Goal: Information Seeking & Learning: Learn about a topic

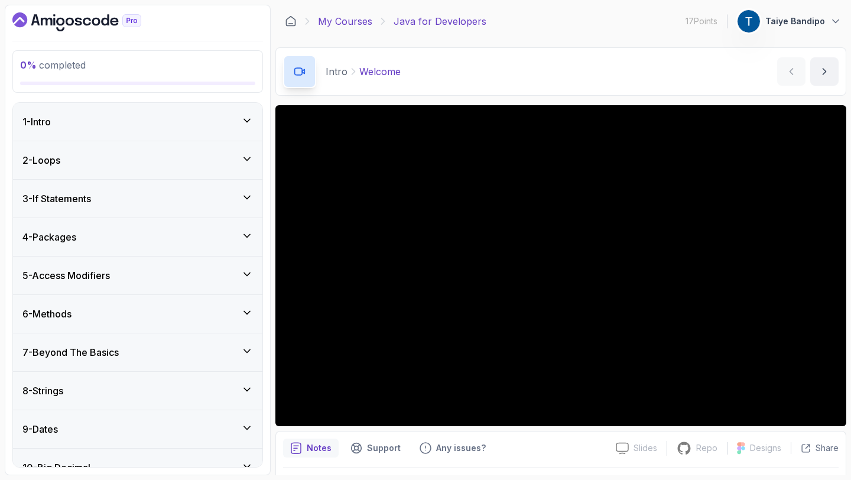
click at [328, 19] on link "My Courses" at bounding box center [345, 21] width 54 height 14
click at [352, 22] on link "My Courses" at bounding box center [345, 21] width 54 height 14
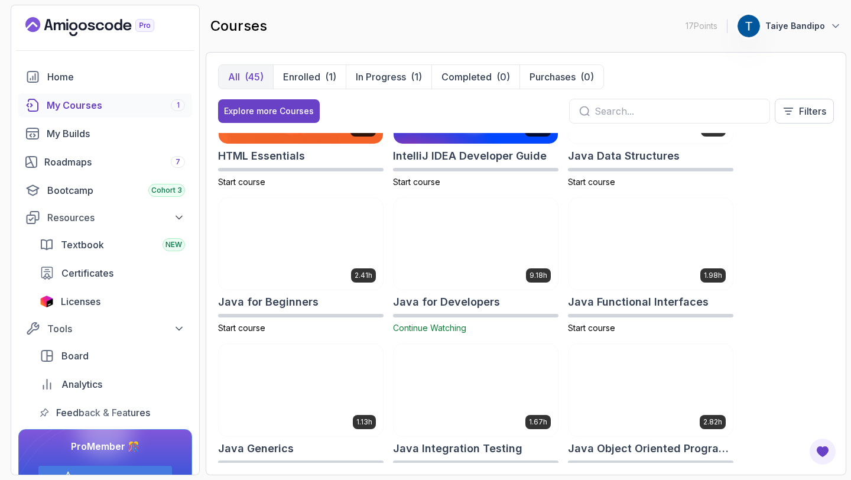
scroll to position [678, 0]
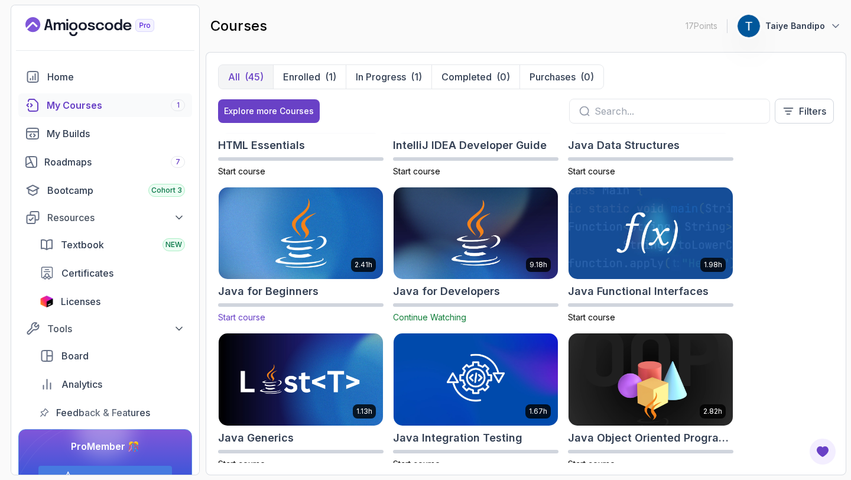
click at [307, 294] on h2 "Java for Beginners" at bounding box center [268, 291] width 100 height 17
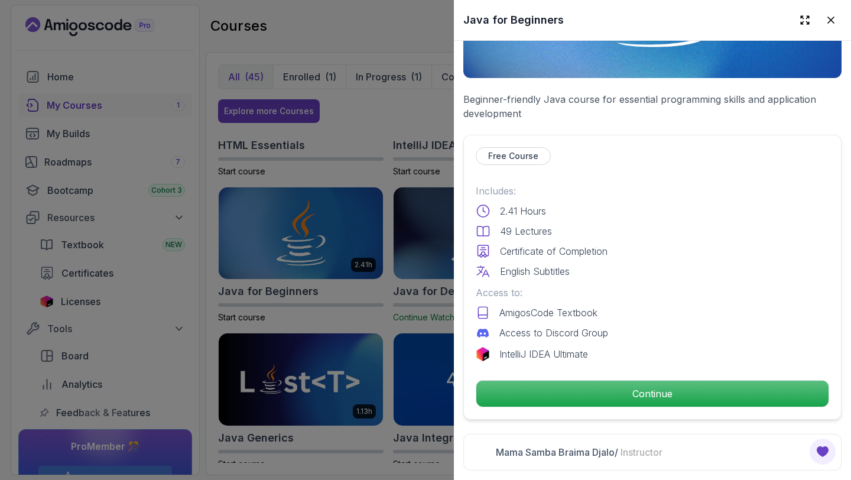
scroll to position [181, 0]
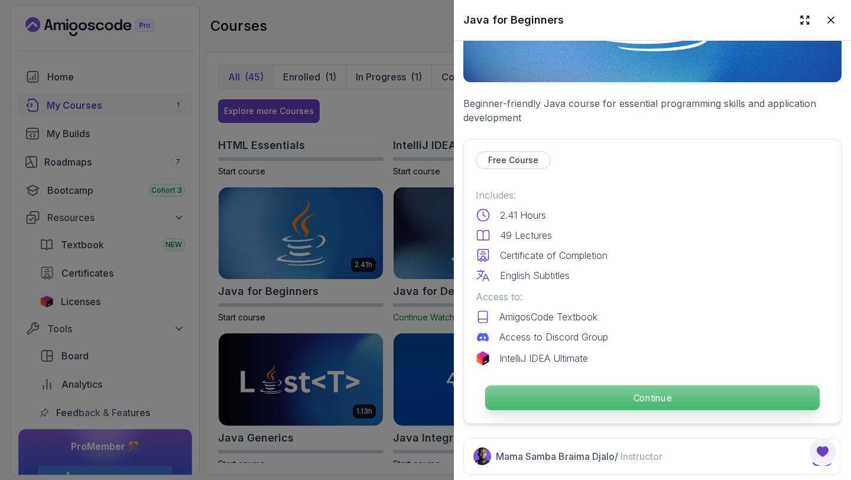
click at [641, 402] on p "Continue" at bounding box center [652, 397] width 334 height 25
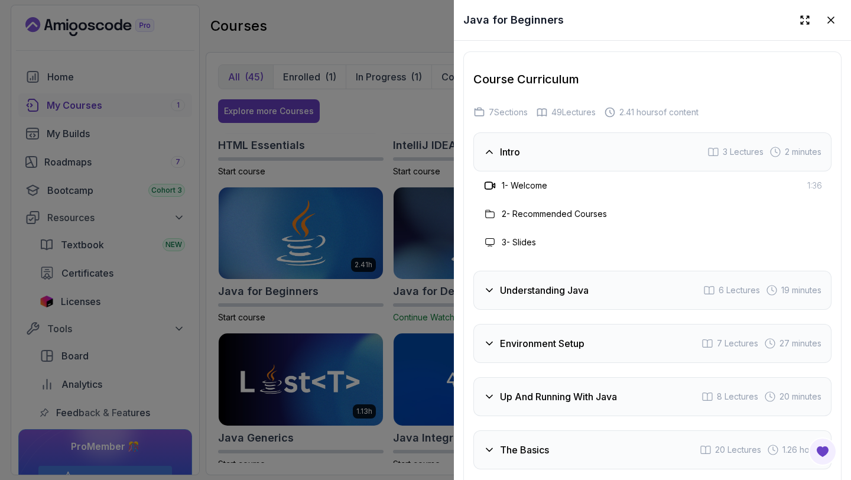
scroll to position [2203, 0]
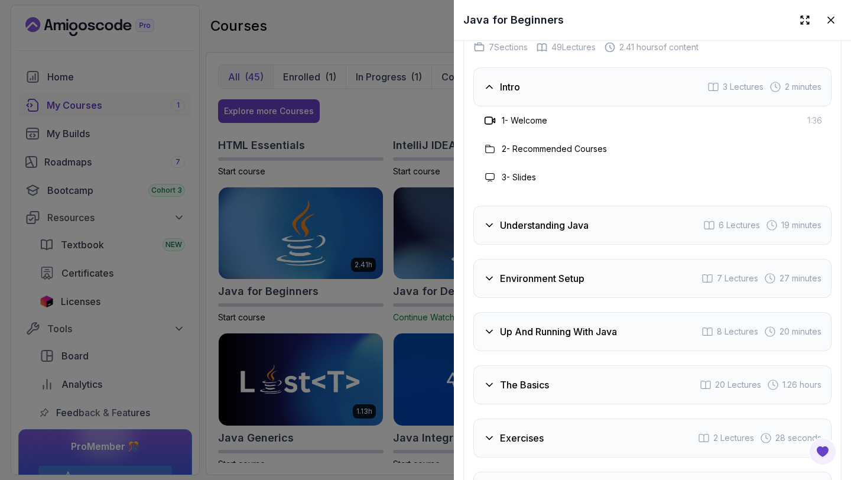
click at [340, 245] on div at bounding box center [425, 240] width 851 height 480
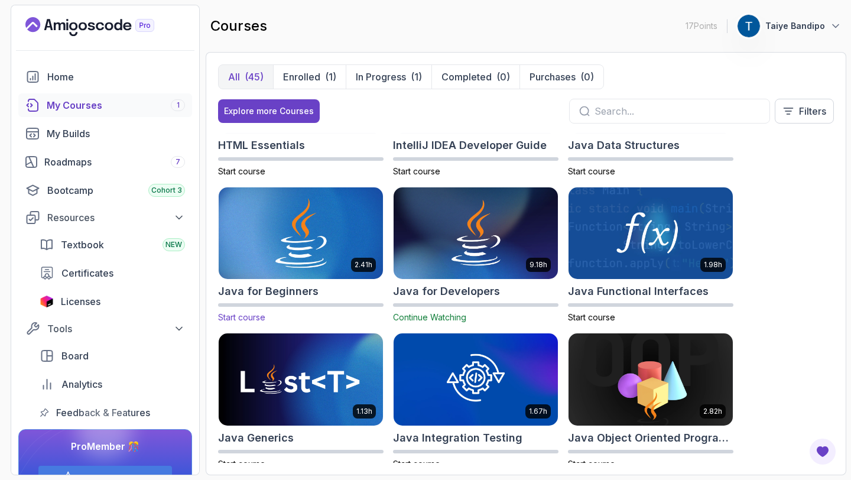
click at [321, 245] on img at bounding box center [301, 233] width 173 height 96
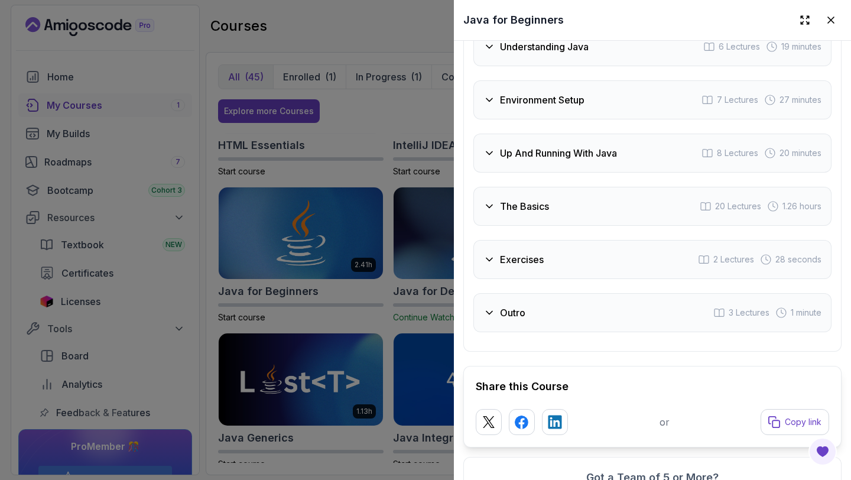
scroll to position [2416, 0]
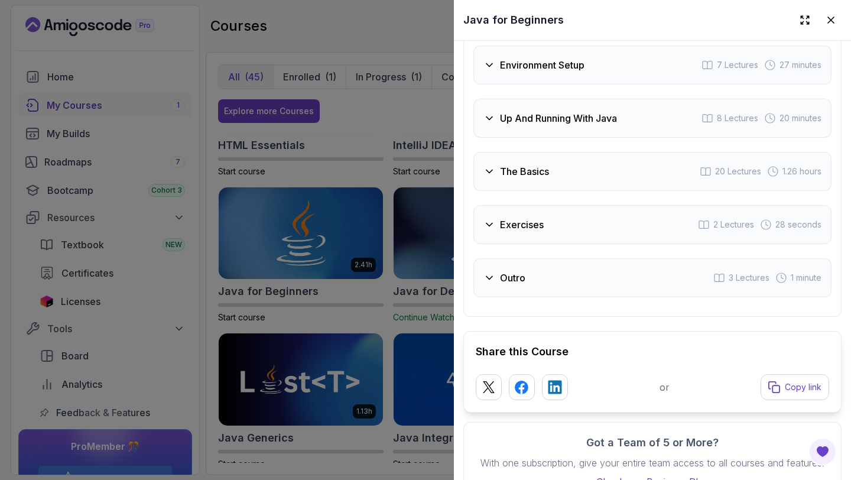
click at [307, 269] on div at bounding box center [425, 240] width 851 height 480
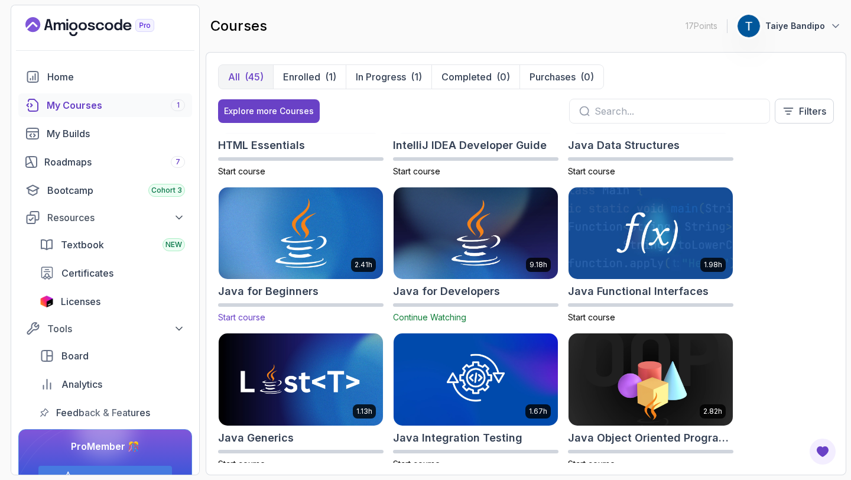
click at [240, 315] on span "Start course" at bounding box center [241, 317] width 47 height 10
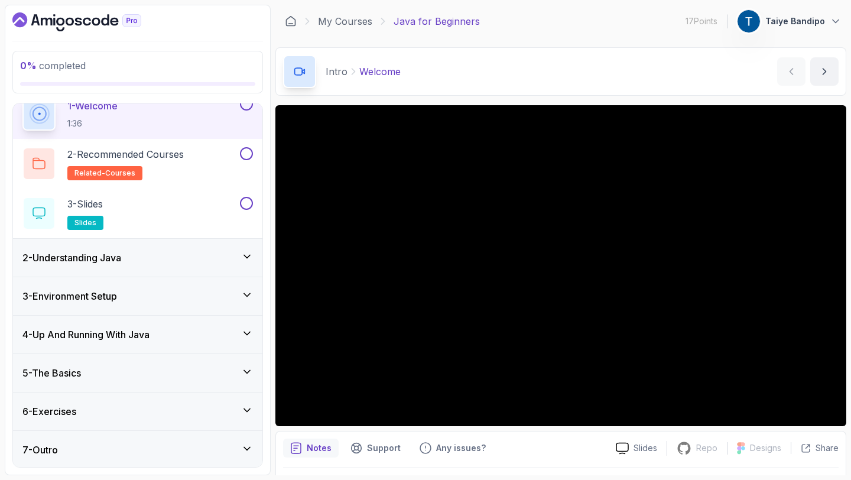
scroll to position [54, 0]
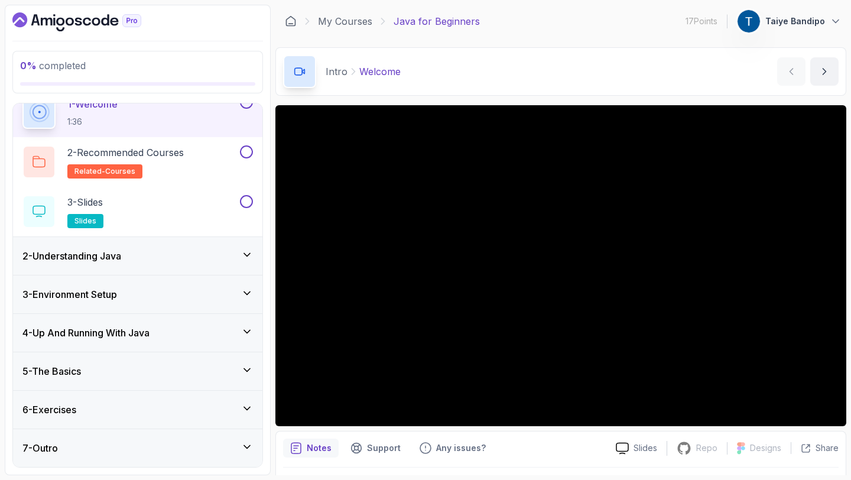
click at [246, 367] on icon at bounding box center [247, 370] width 12 height 12
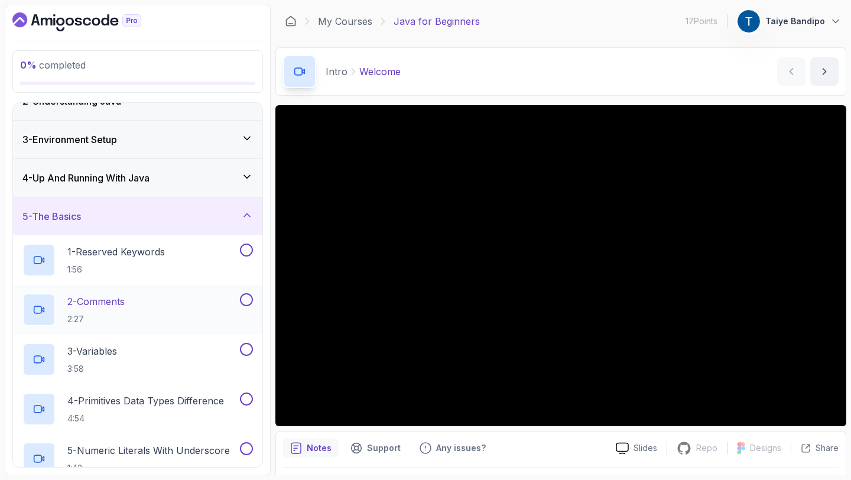
scroll to position [0, 0]
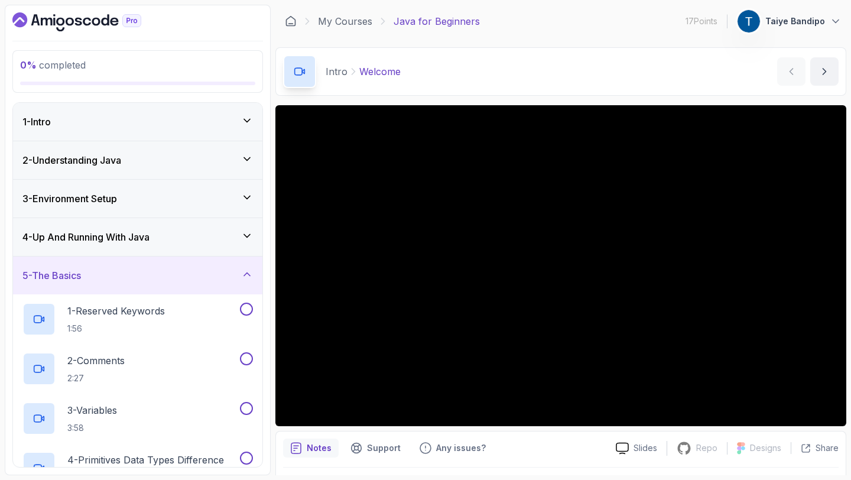
click at [248, 158] on icon at bounding box center [247, 159] width 6 height 3
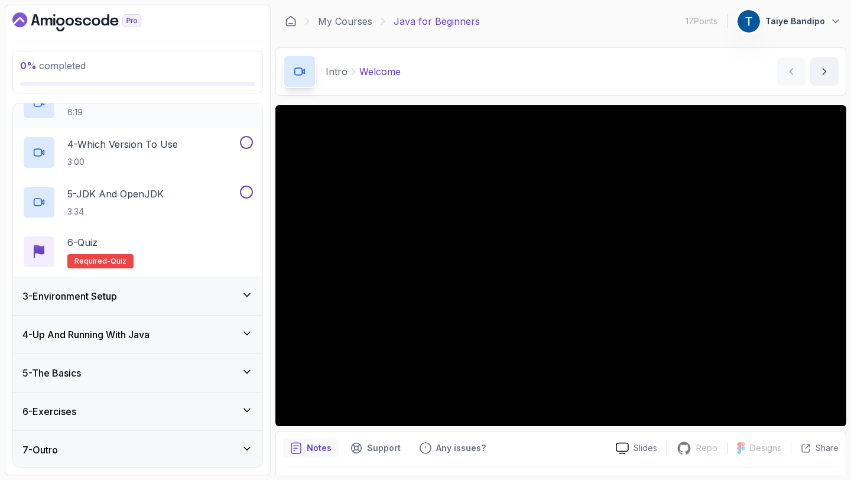
scroll to position [202, 0]
click at [245, 329] on icon at bounding box center [247, 332] width 12 height 12
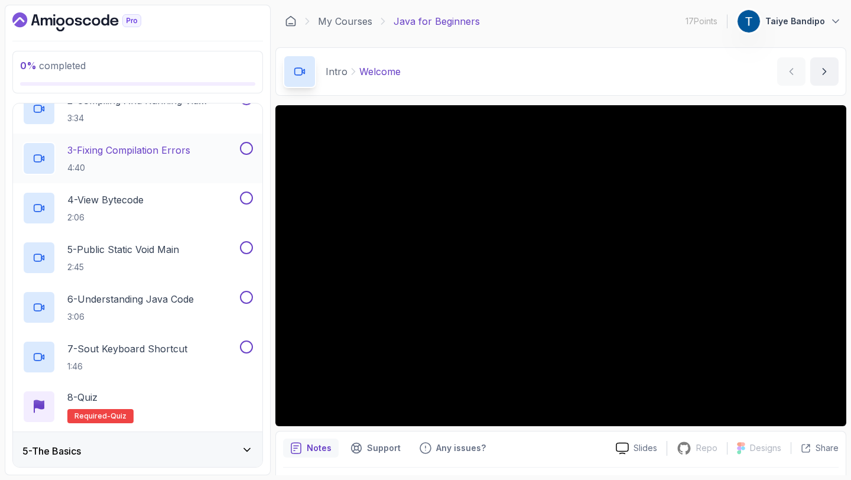
scroll to position [301, 0]
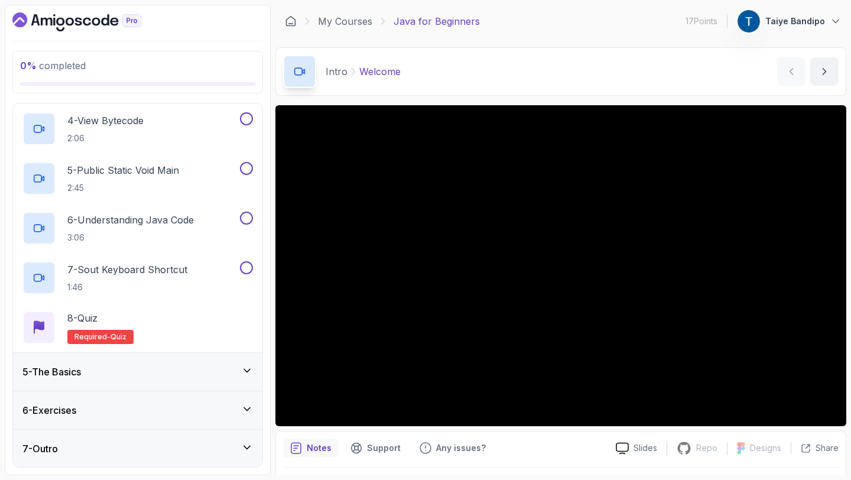
click at [223, 371] on div "5 - The Basics" at bounding box center [137, 372] width 230 height 14
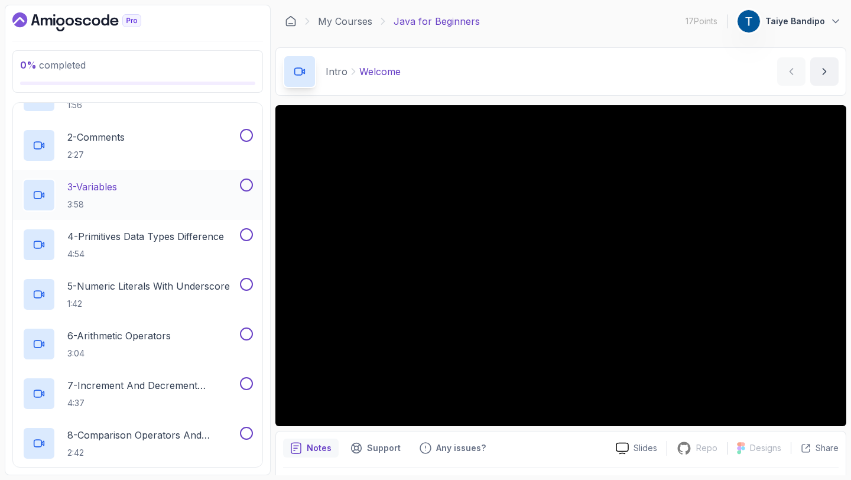
scroll to position [0, 0]
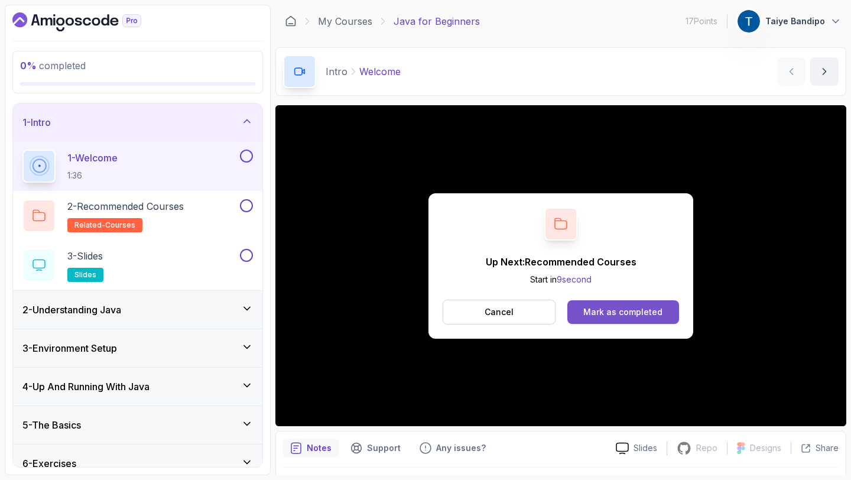
click at [648, 311] on div "Mark as completed" at bounding box center [622, 312] width 79 height 12
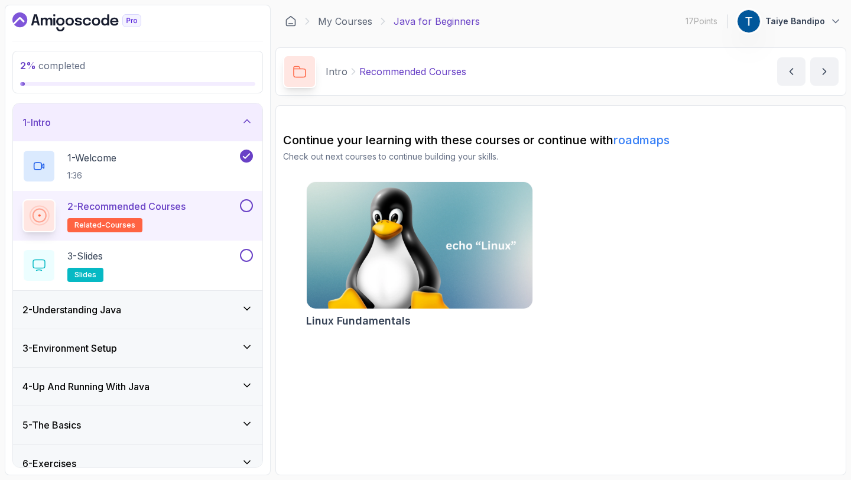
click at [250, 205] on button at bounding box center [246, 205] width 13 height 13
click at [244, 203] on button at bounding box center [246, 205] width 13 height 13
click at [246, 207] on button at bounding box center [246, 205] width 13 height 13
click at [247, 255] on button at bounding box center [246, 255] width 13 height 13
click at [166, 263] on div "3 - Slides slides" at bounding box center [129, 265] width 215 height 33
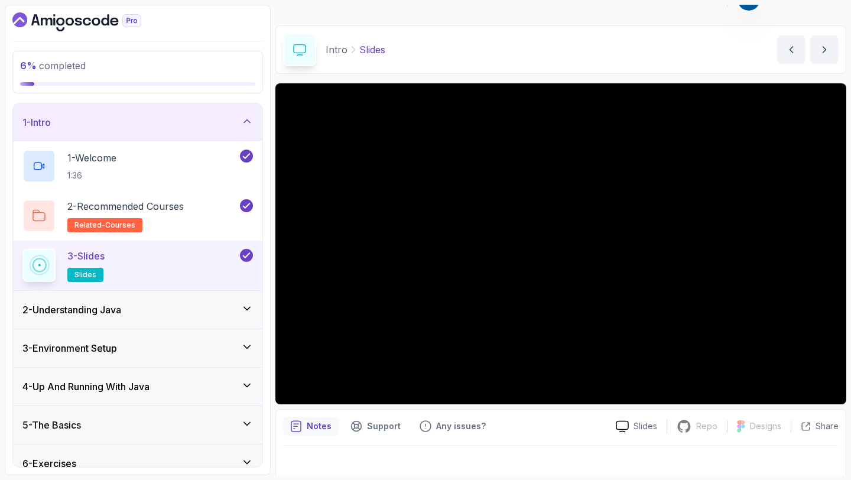
scroll to position [33, 0]
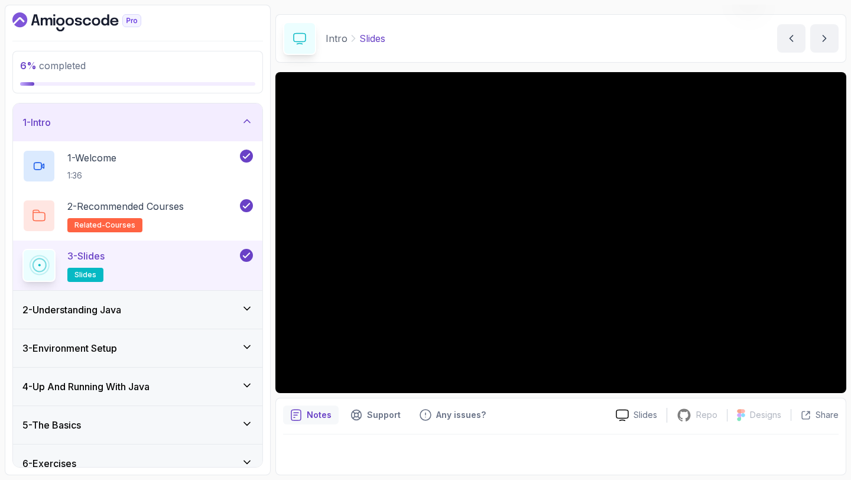
click at [242, 310] on icon at bounding box center [247, 309] width 12 height 12
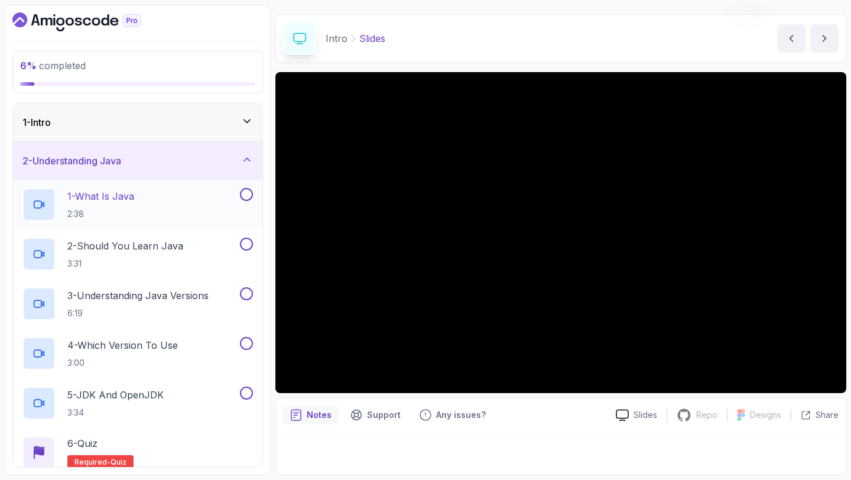
click at [126, 209] on p "2:38" at bounding box center [100, 214] width 67 height 12
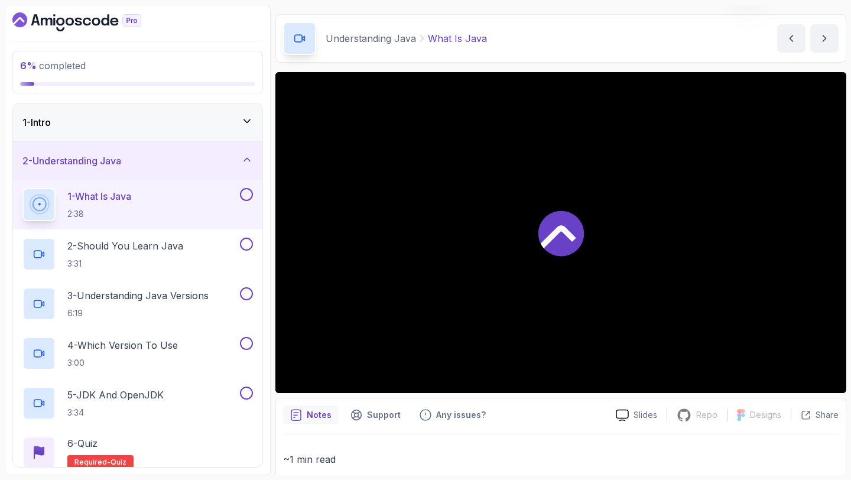
click at [126, 209] on p "2:38" at bounding box center [99, 214] width 64 height 12
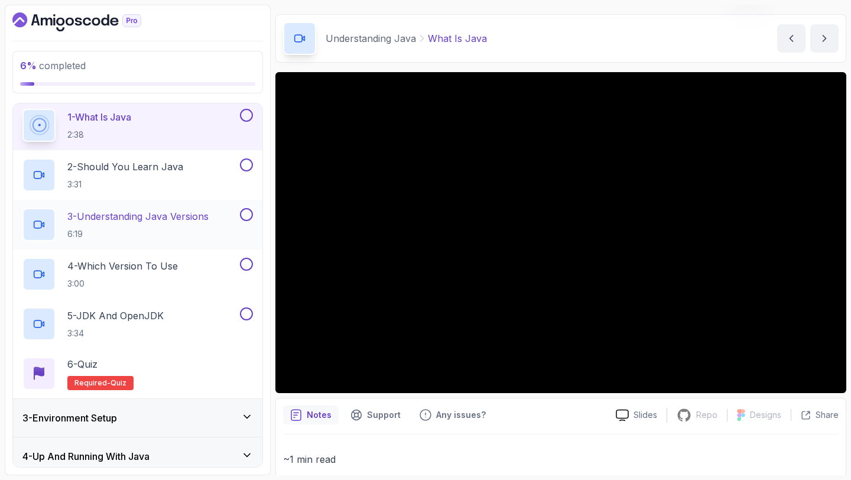
scroll to position [81, 0]
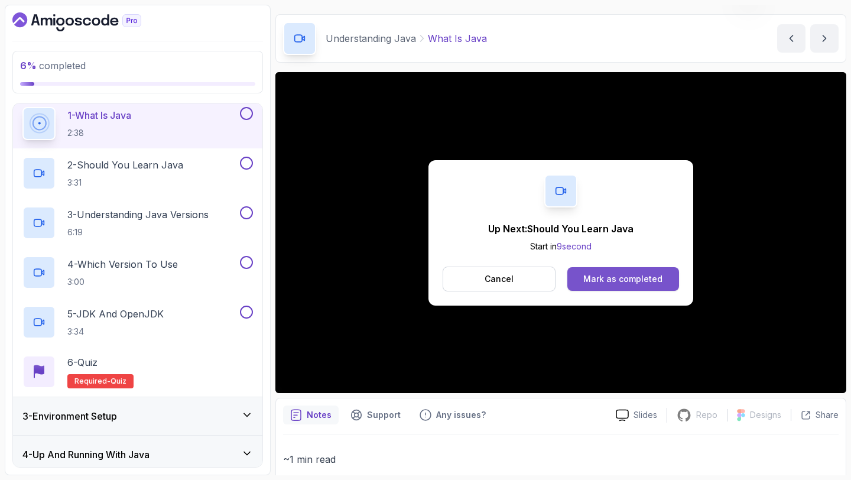
click at [626, 274] on div "Mark as completed" at bounding box center [622, 279] width 79 height 12
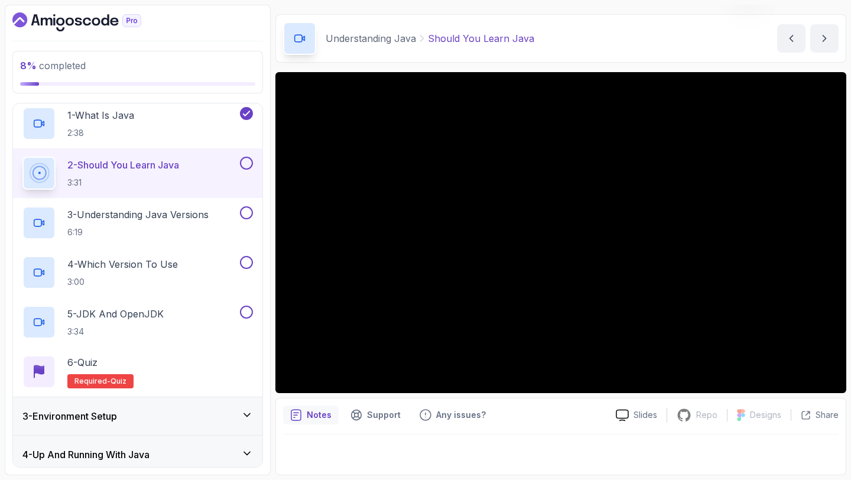
click at [246, 160] on button at bounding box center [246, 163] width 13 height 13
click at [246, 164] on icon at bounding box center [246, 163] width 7 height 5
click at [247, 163] on button at bounding box center [246, 163] width 13 height 13
click at [247, 211] on button at bounding box center [246, 212] width 13 height 13
click at [244, 263] on button at bounding box center [246, 262] width 13 height 13
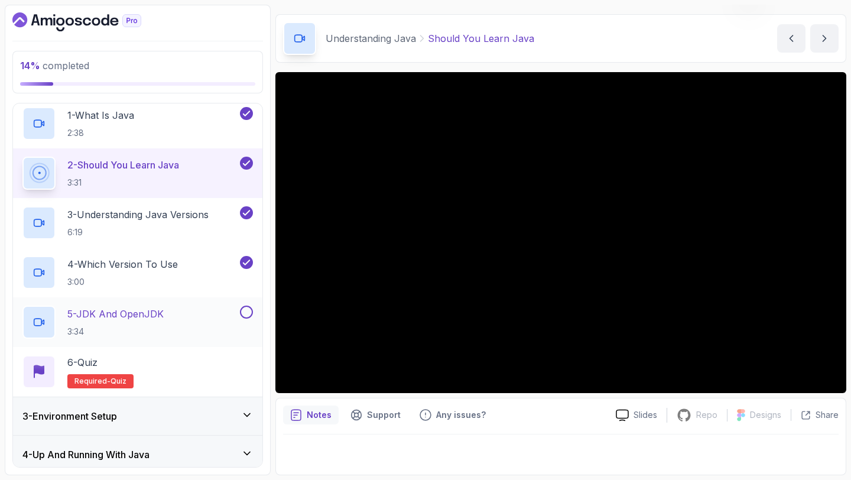
click at [131, 311] on p "5 - JDK And OpenJDK" at bounding box center [115, 314] width 96 height 14
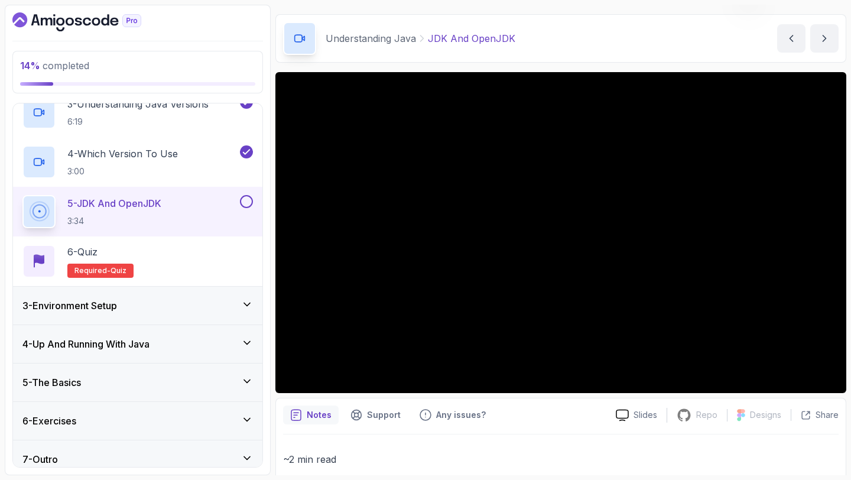
scroll to position [202, 0]
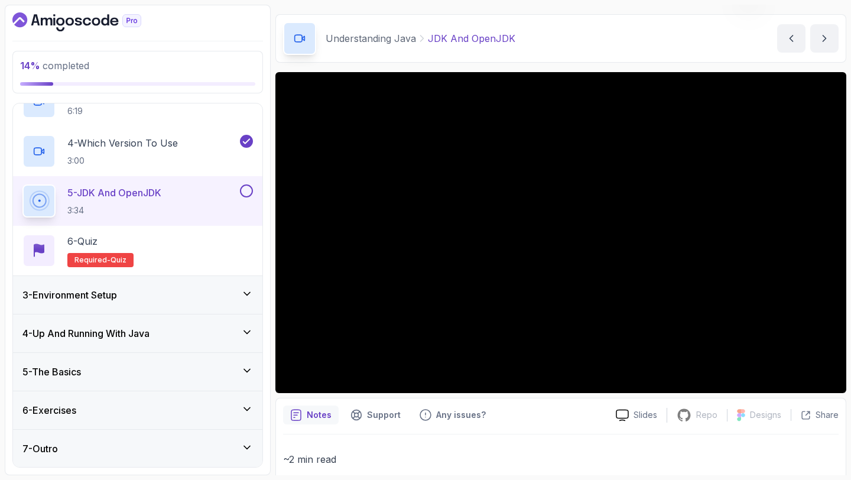
click at [248, 294] on icon at bounding box center [247, 293] width 6 height 3
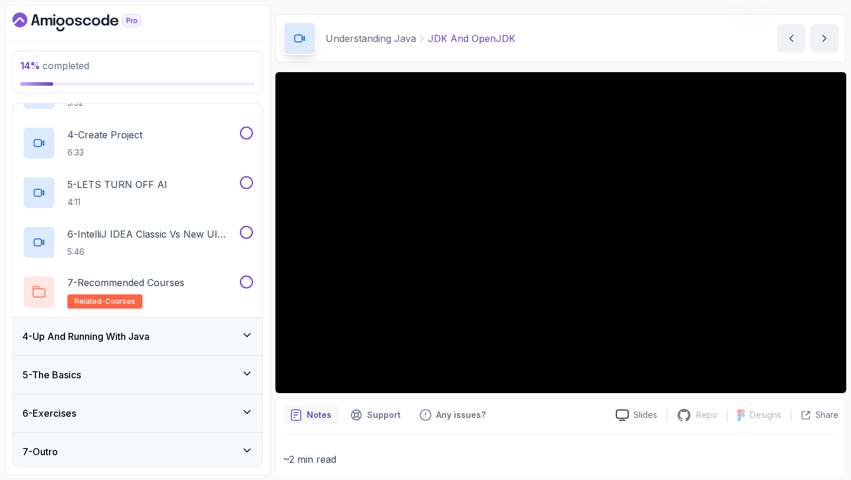
scroll to position [252, 0]
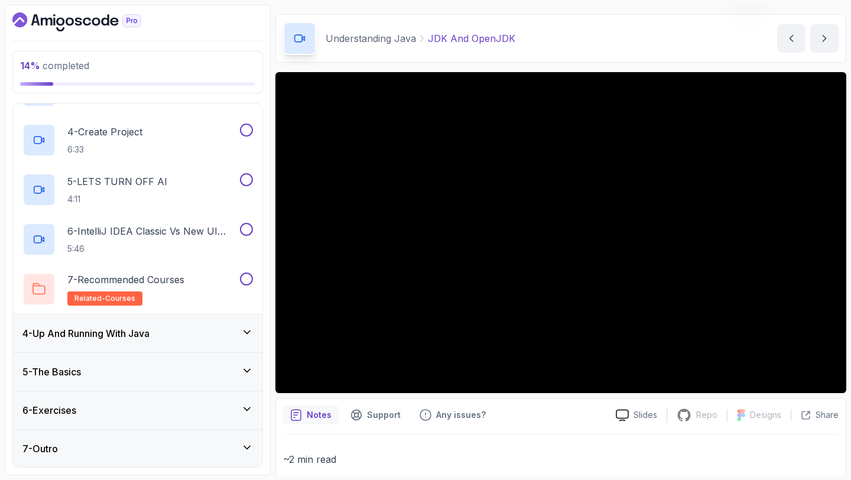
click at [246, 368] on icon at bounding box center [247, 371] width 12 height 12
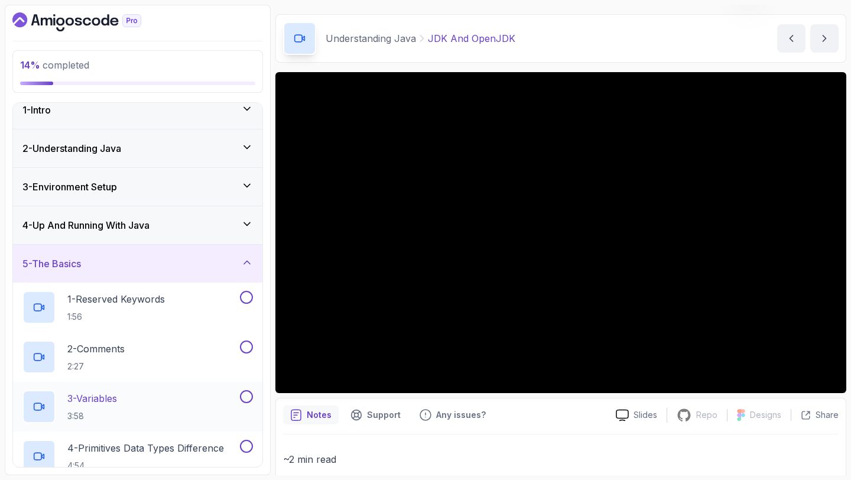
scroll to position [0, 0]
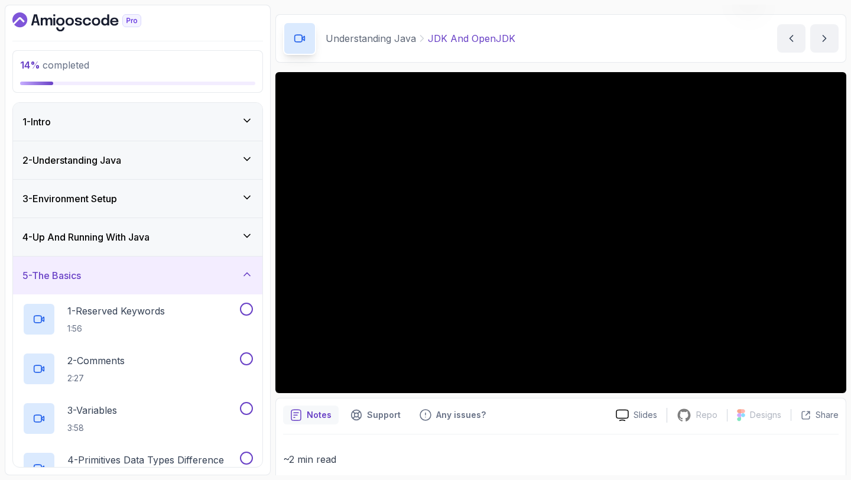
click at [249, 158] on icon at bounding box center [247, 159] width 6 height 3
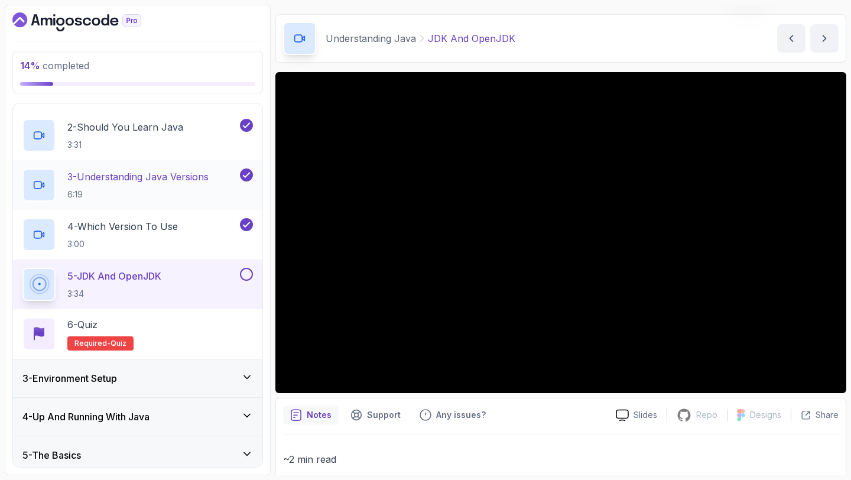
scroll to position [202, 0]
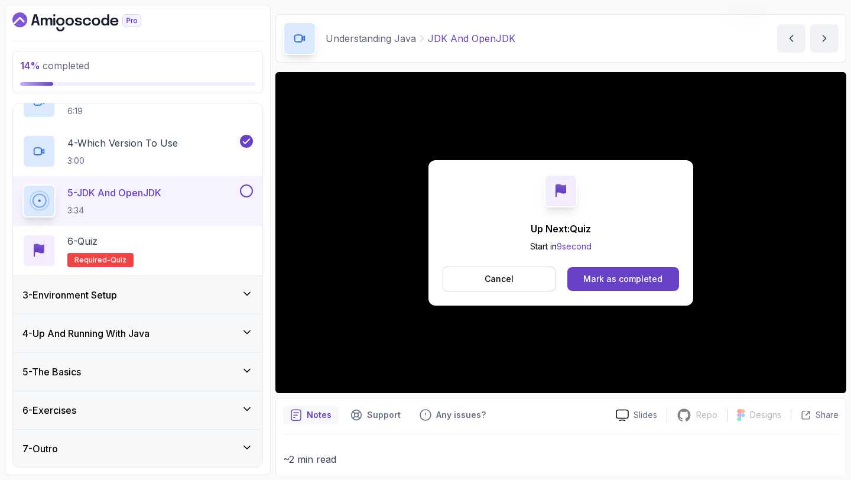
click at [639, 265] on div "Up Next: Quiz Start in 9 second Cancel Mark as completed" at bounding box center [560, 232] width 265 height 145
click at [639, 274] on div "Mark as completed" at bounding box center [622, 279] width 79 height 12
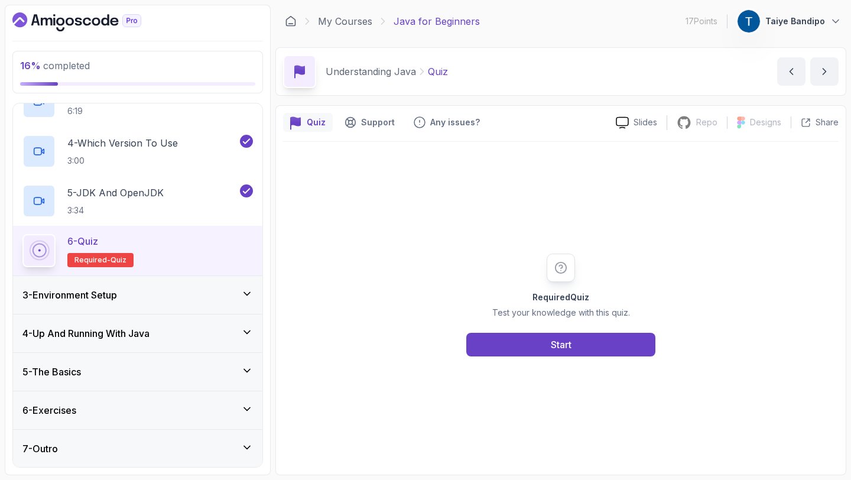
click at [239, 290] on div "3 - Environment Setup" at bounding box center [137, 295] width 230 height 14
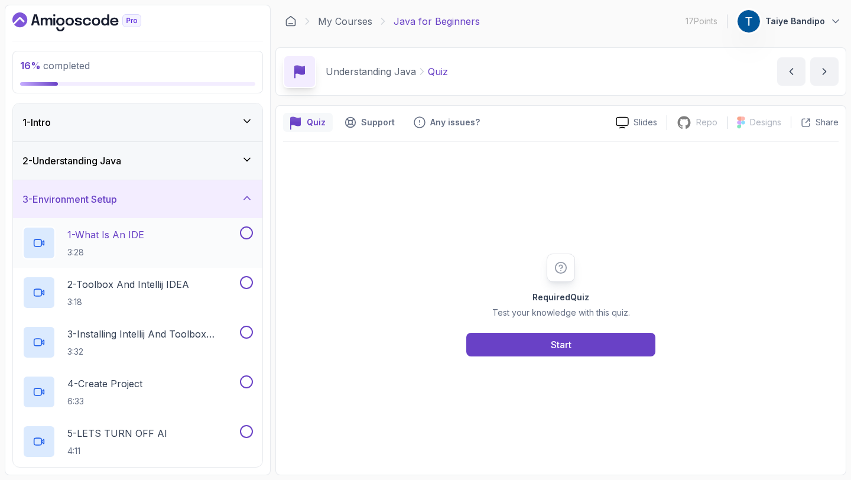
click at [134, 241] on p "1 - What Is An IDE" at bounding box center [105, 235] width 77 height 14
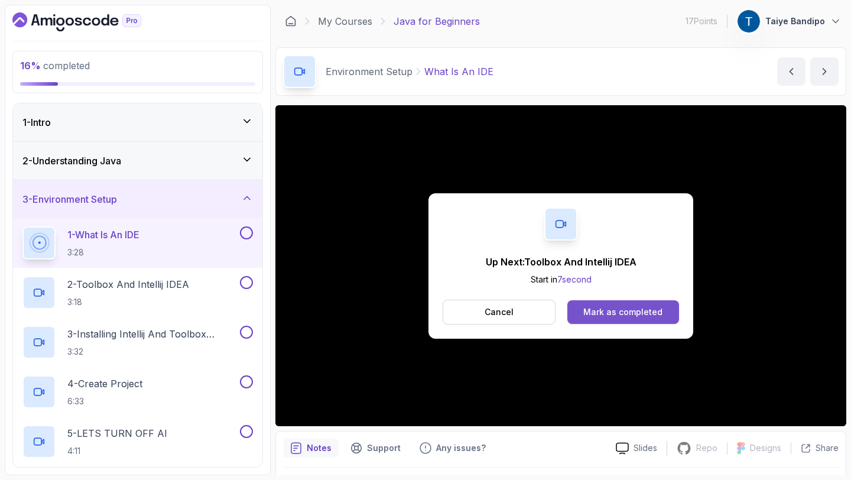
click at [640, 316] on div "Mark as completed" at bounding box center [622, 312] width 79 height 12
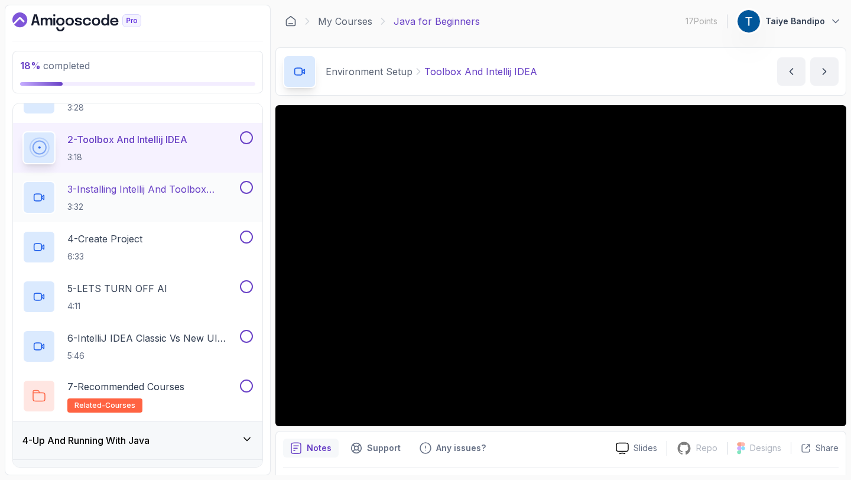
scroll to position [138, 0]
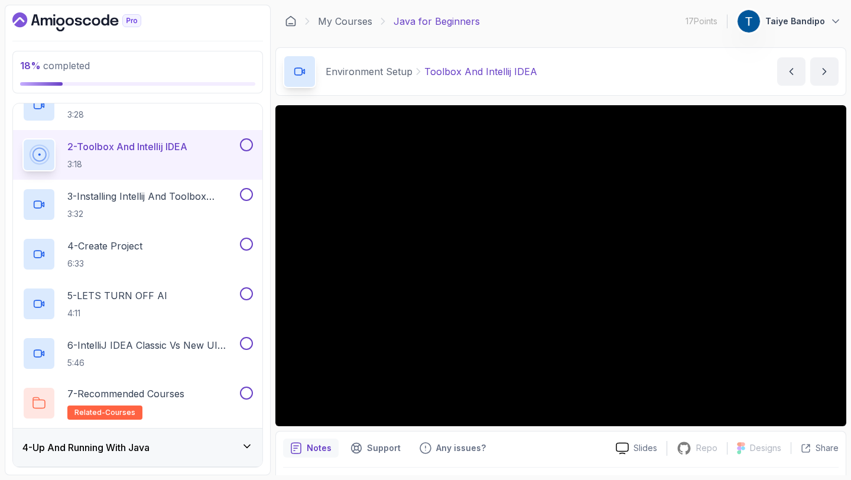
click at [246, 145] on button at bounding box center [246, 144] width 13 height 13
click at [246, 192] on button at bounding box center [246, 194] width 13 height 13
click at [242, 194] on icon at bounding box center [246, 195] width 11 height 12
click at [179, 192] on p "3 - Installing Intellij And Toolbox Configuration" at bounding box center [152, 196] width 170 height 14
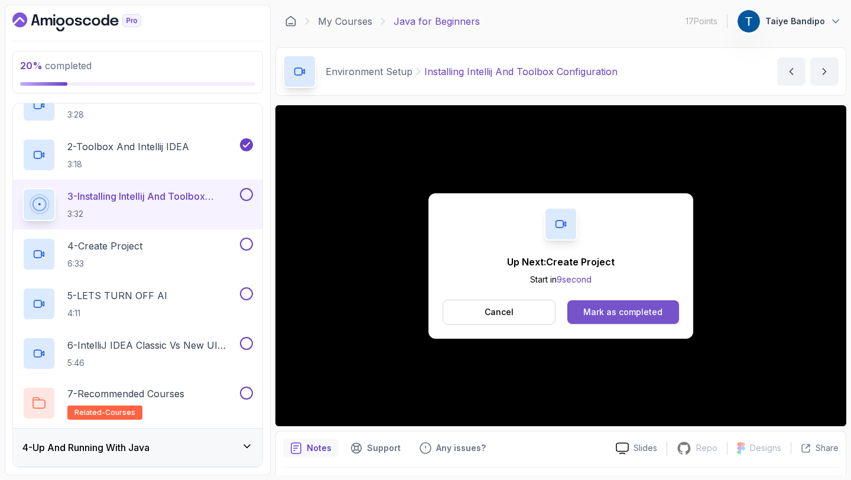
click at [633, 316] on div "Mark as completed" at bounding box center [622, 312] width 79 height 12
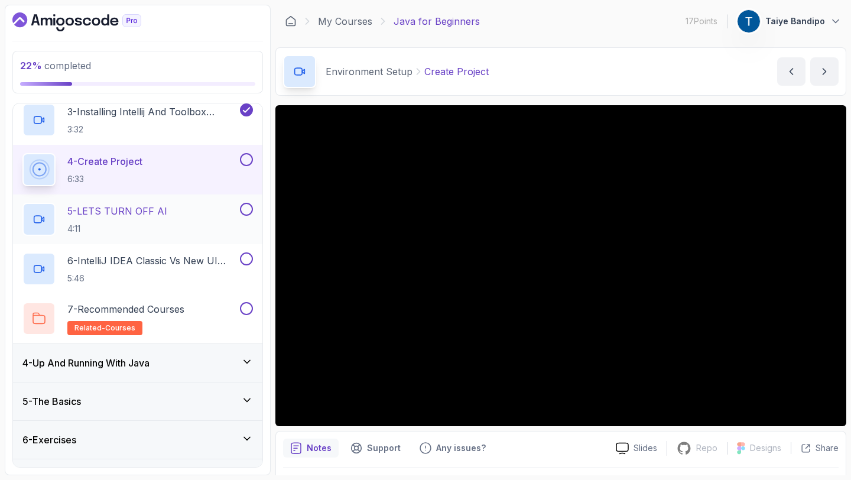
scroll to position [207, 0]
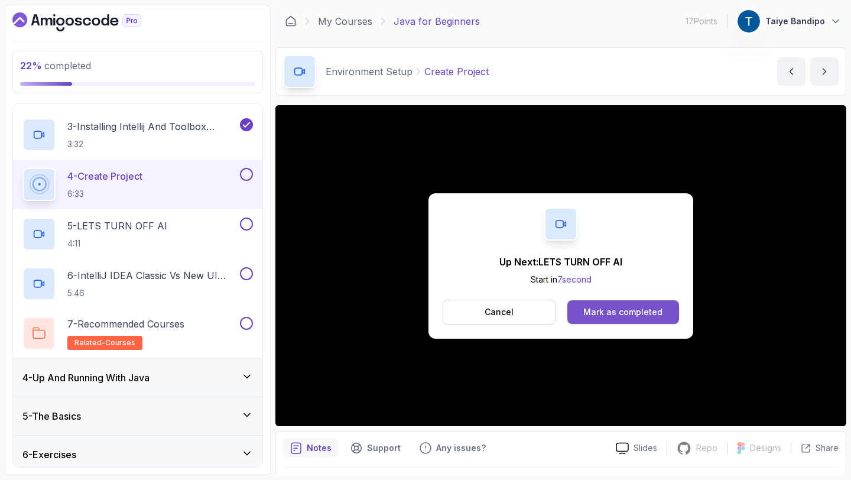
click at [616, 316] on div "Mark as completed" at bounding box center [622, 312] width 79 height 12
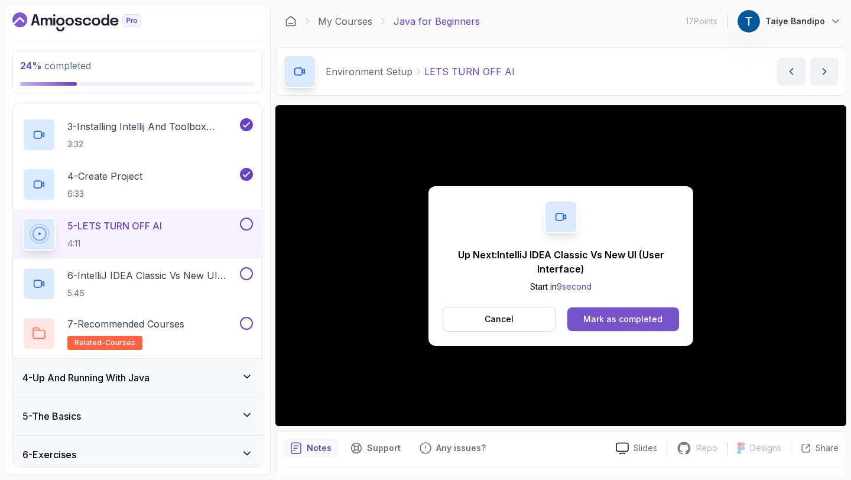
click at [608, 323] on div "Mark as completed" at bounding box center [622, 319] width 79 height 12
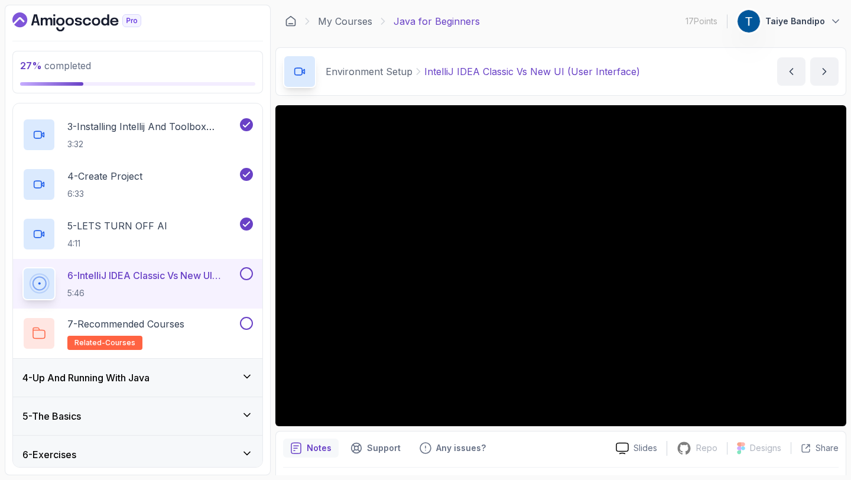
click at [245, 274] on button at bounding box center [246, 273] width 13 height 13
click at [244, 323] on button at bounding box center [246, 323] width 13 height 13
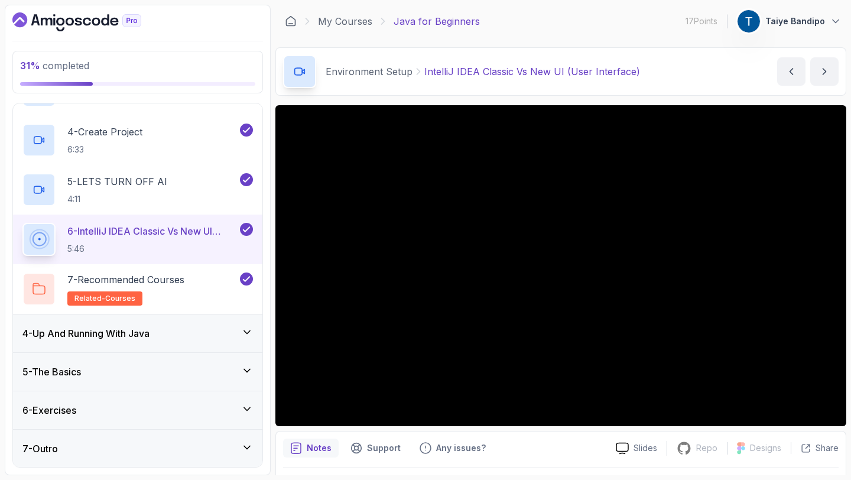
click at [246, 332] on icon at bounding box center [247, 331] width 6 height 3
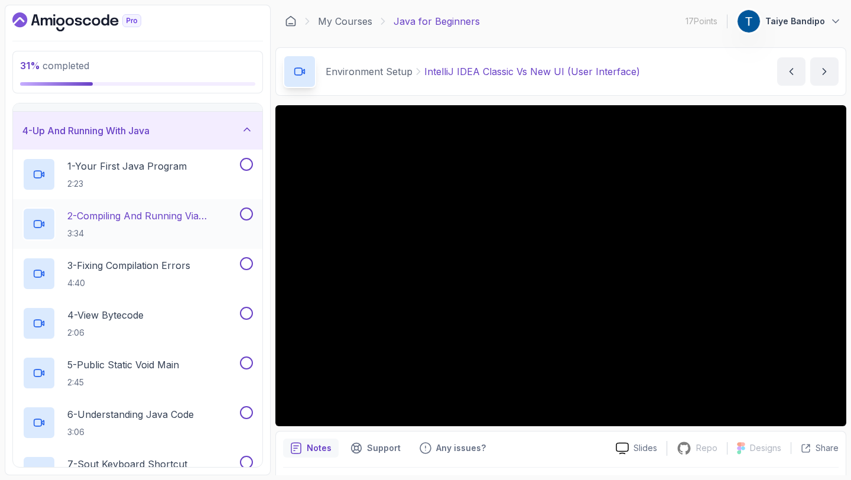
scroll to position [102, 0]
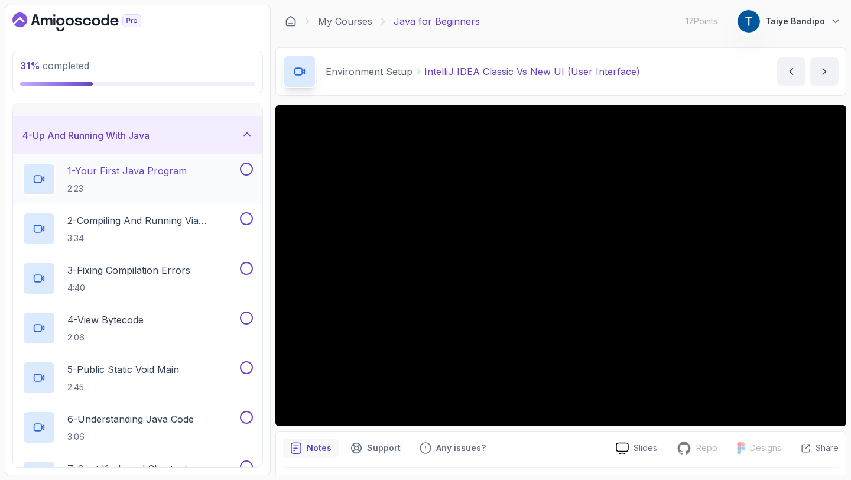
click at [121, 172] on p "1 - Your First Java Program" at bounding box center [126, 171] width 119 height 14
